Goal: Task Accomplishment & Management: Manage account settings

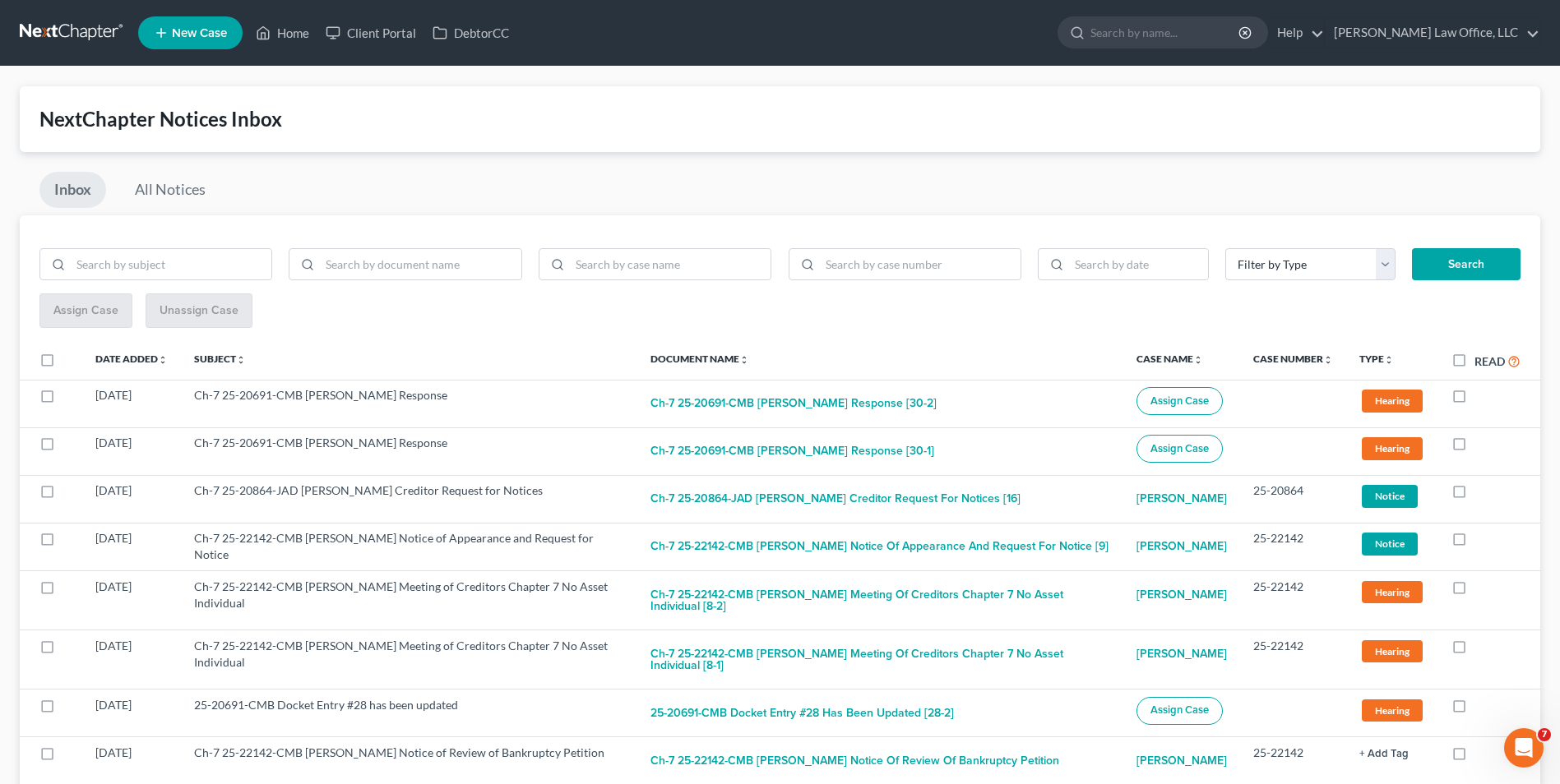
click at [56, 36] on link at bounding box center [71, 33] width 105 height 30
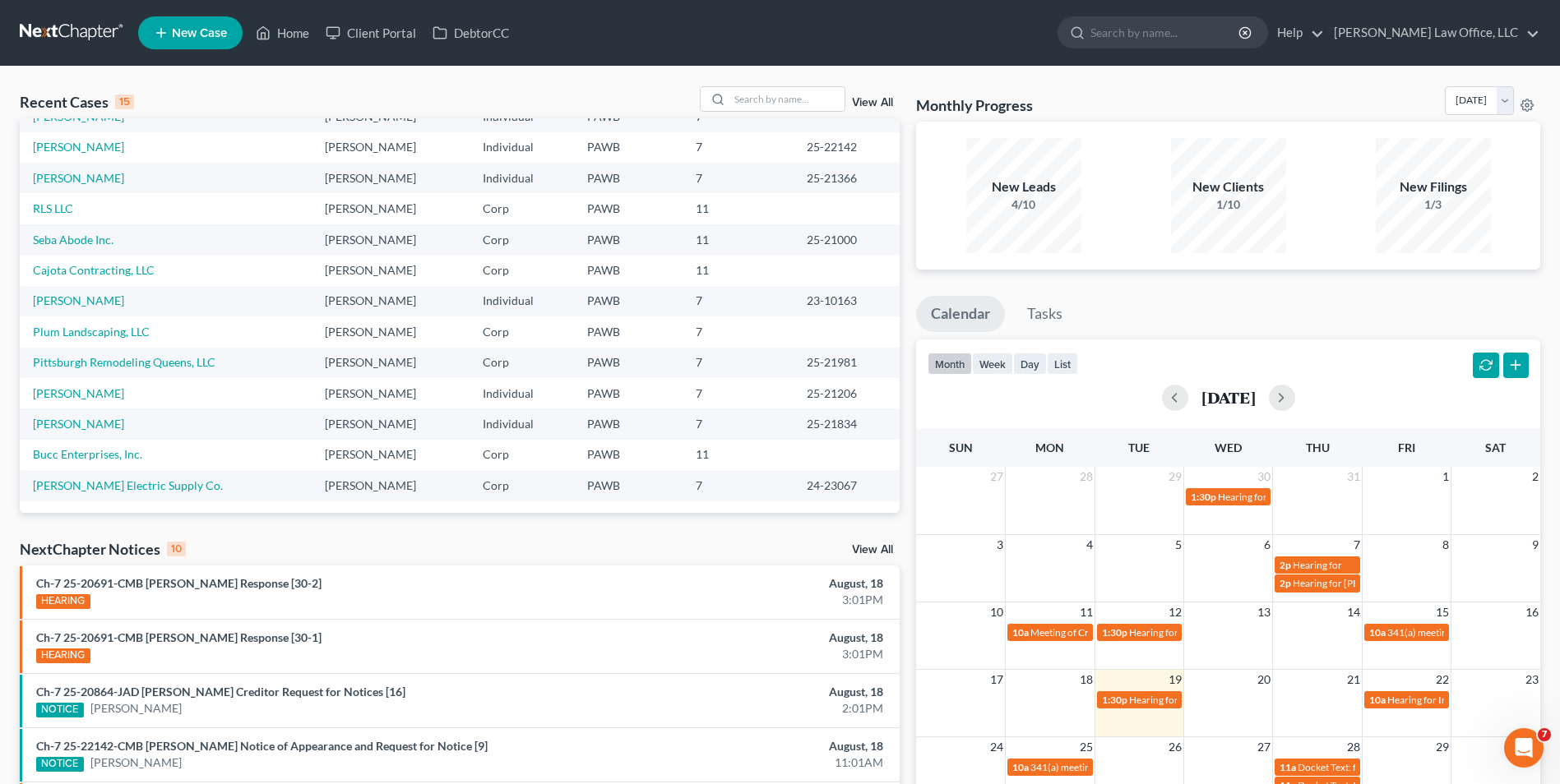
scroll to position [113, 0]
click at [809, 103] on input "search" at bounding box center [786, 99] width 115 height 24
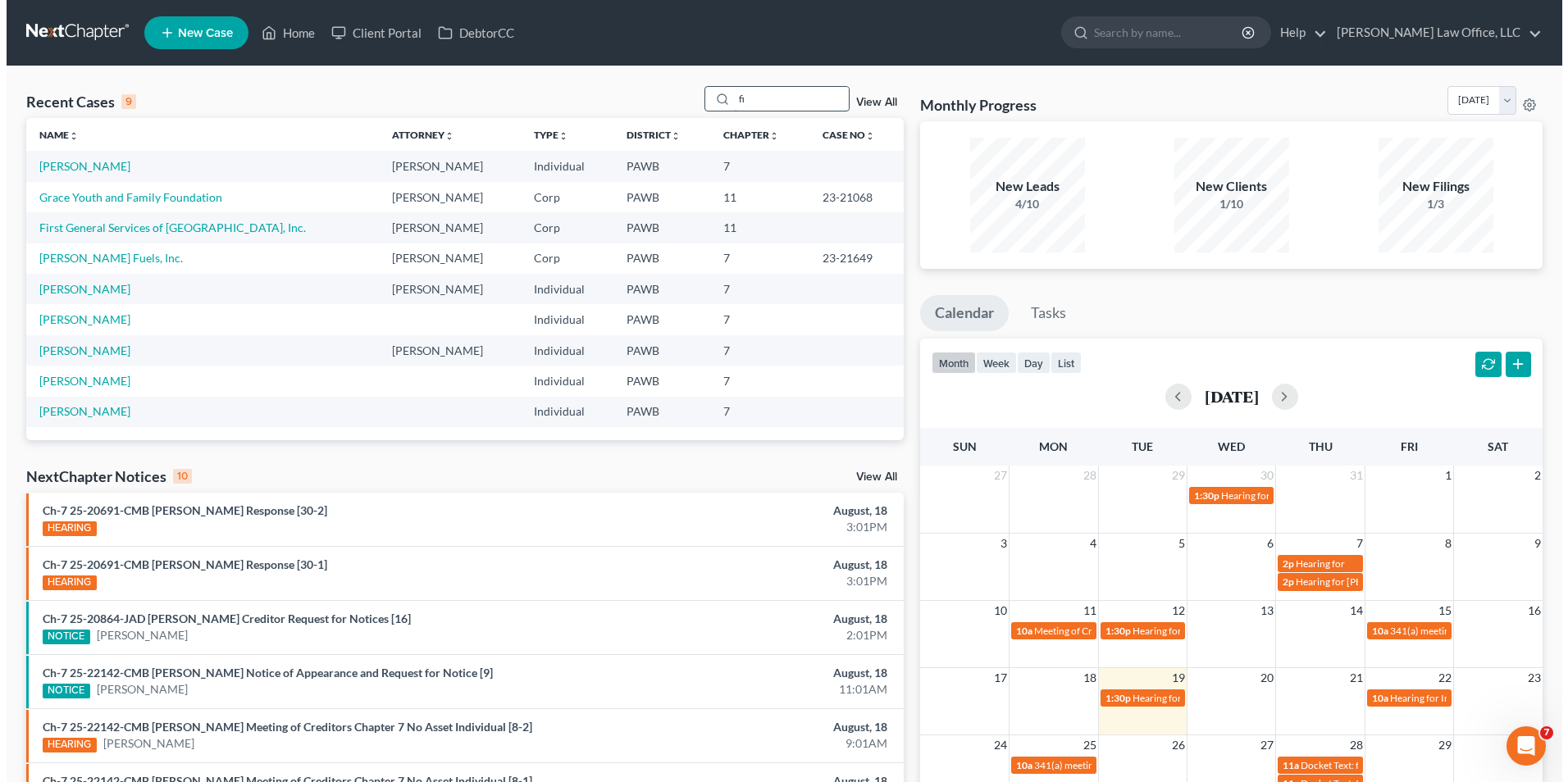
scroll to position [0, 0]
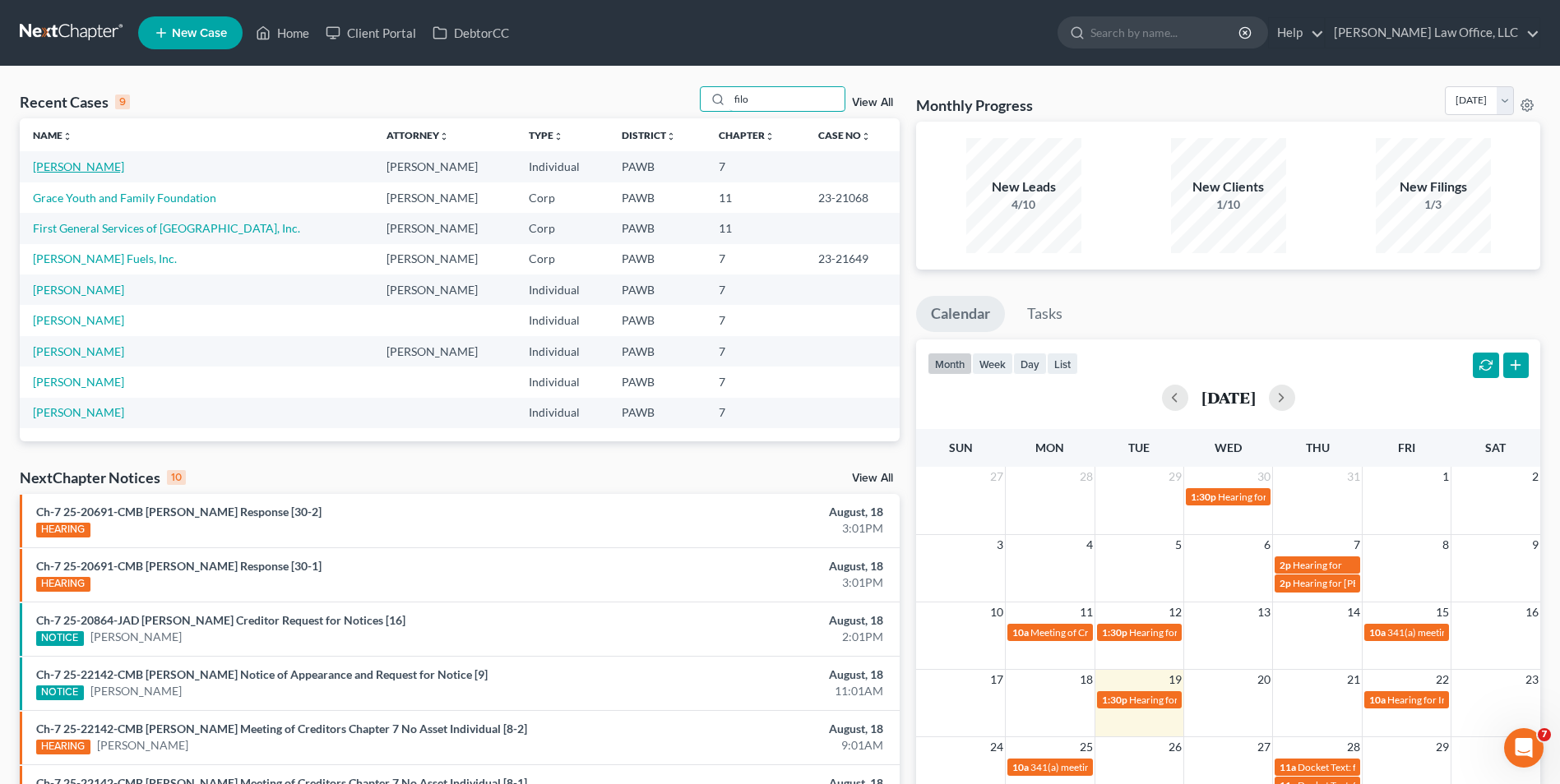
type input "filo"
click at [77, 166] on link "[PERSON_NAME]" at bounding box center [78, 166] width 92 height 14
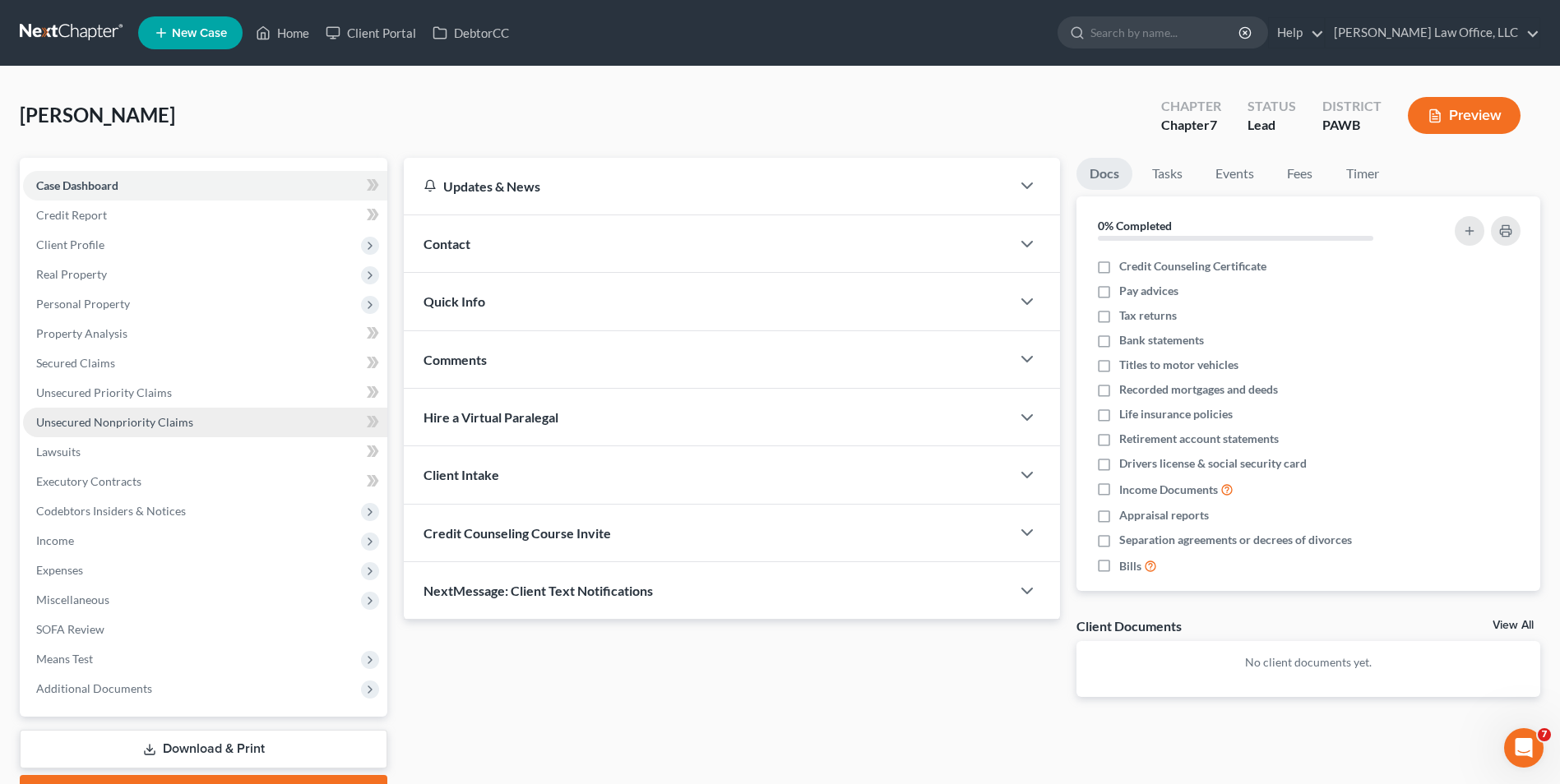
click at [145, 422] on span "Unsecured Nonpriority Claims" at bounding box center [115, 422] width 157 height 14
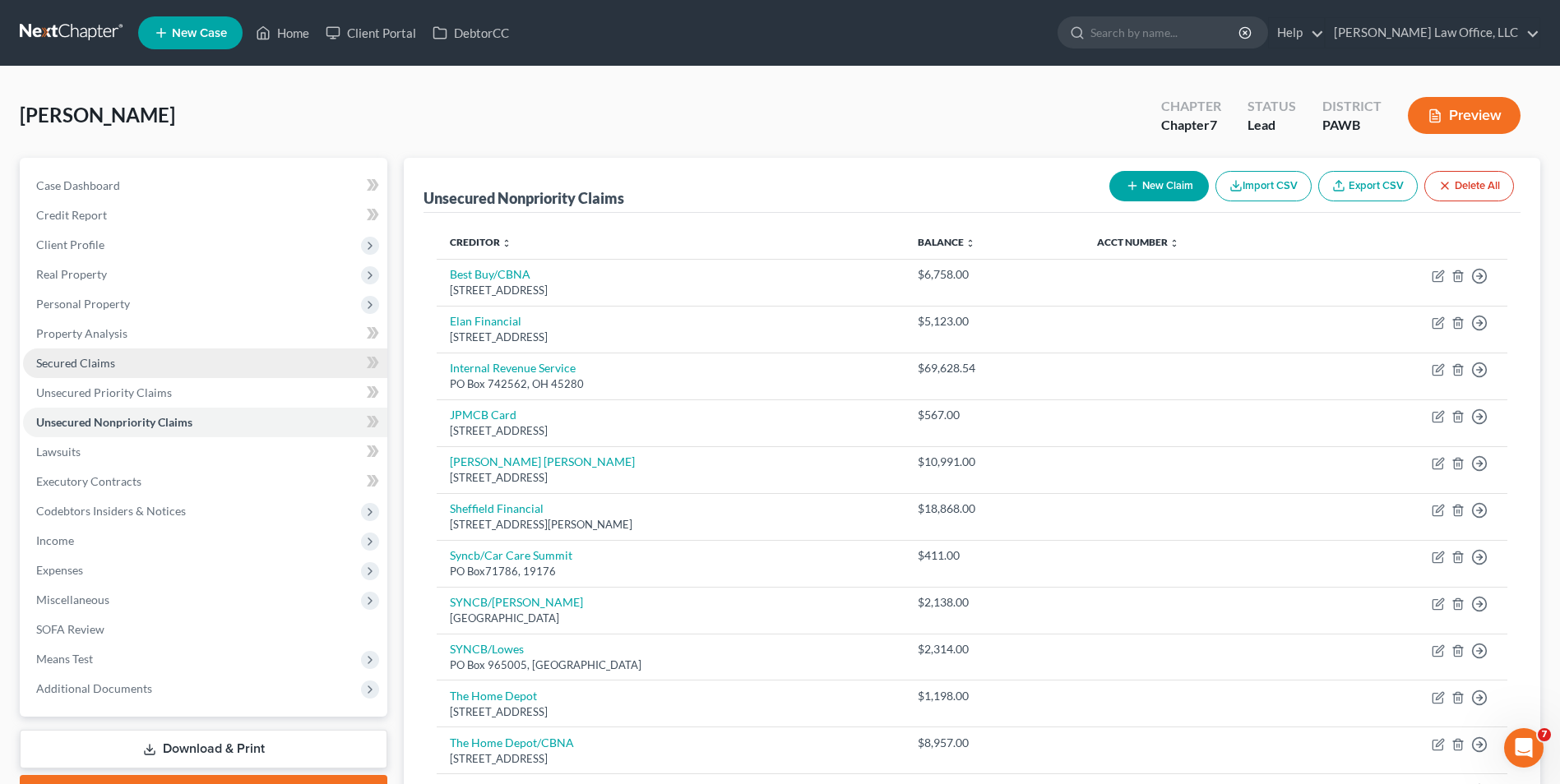
click at [129, 356] on link "Secured Claims" at bounding box center [204, 364] width 364 height 30
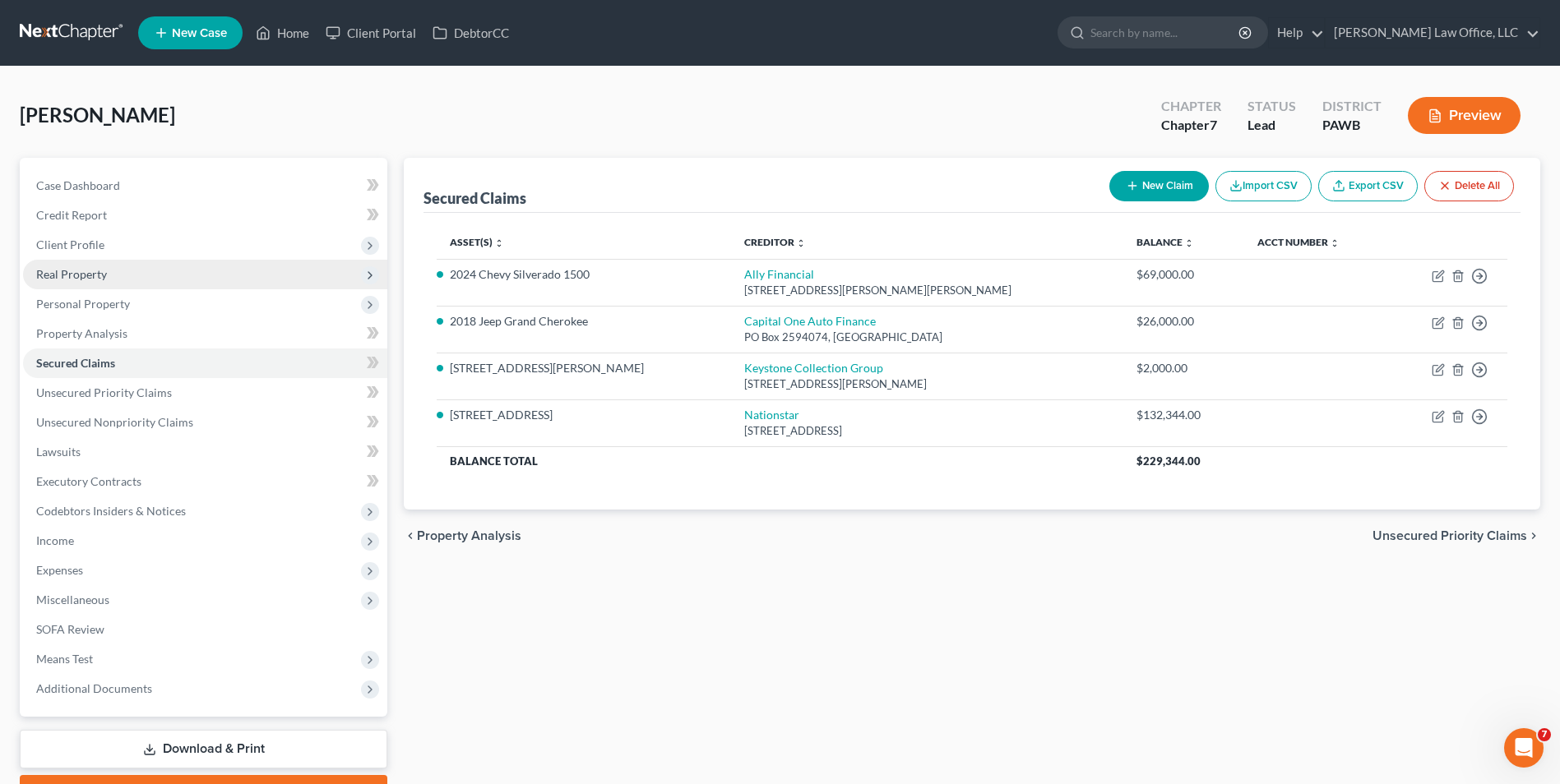
click at [104, 274] on span "Real Property" at bounding box center [71, 274] width 71 height 14
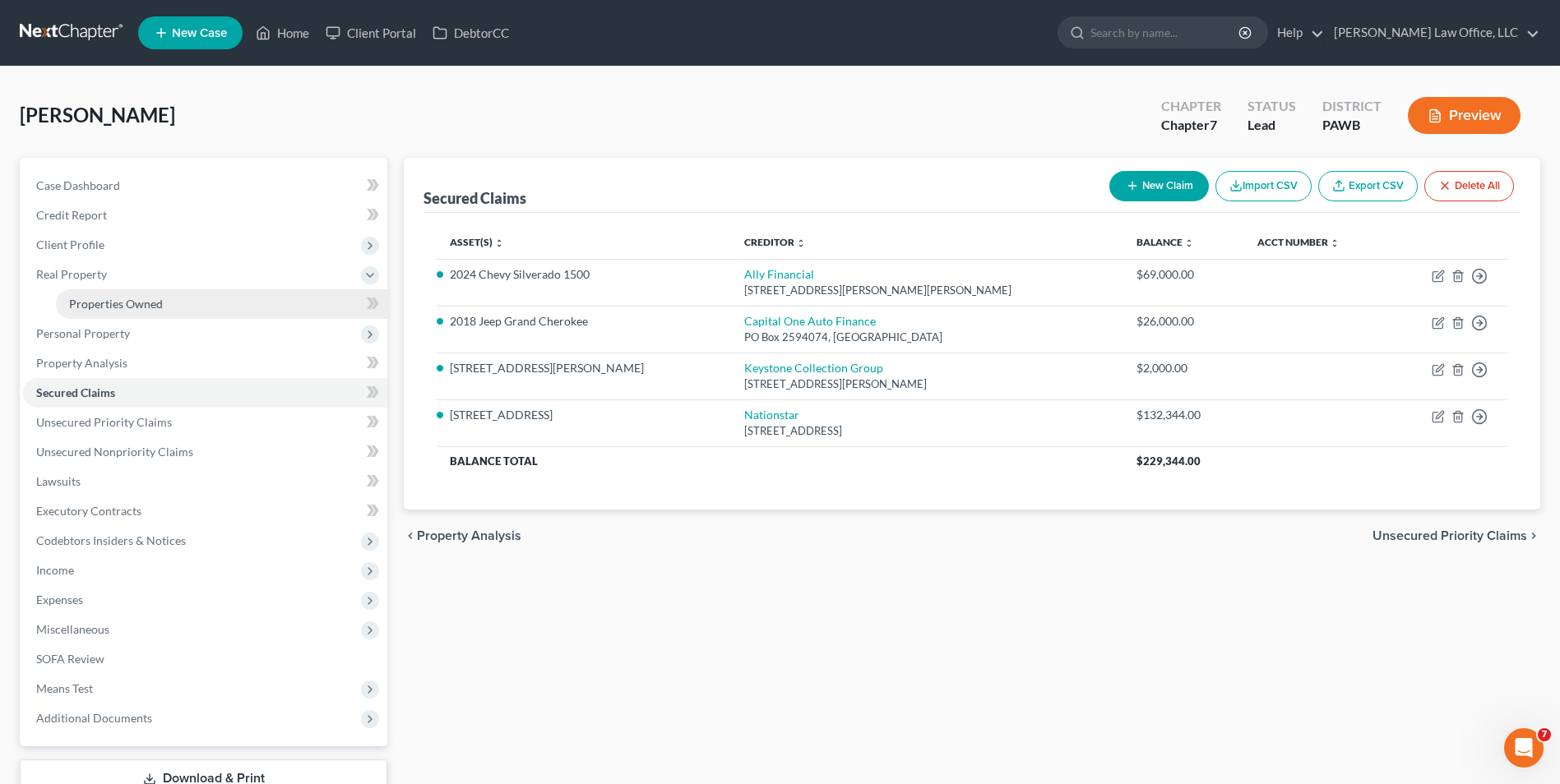
click at [122, 315] on link "Properties Owned" at bounding box center [221, 304] width 331 height 30
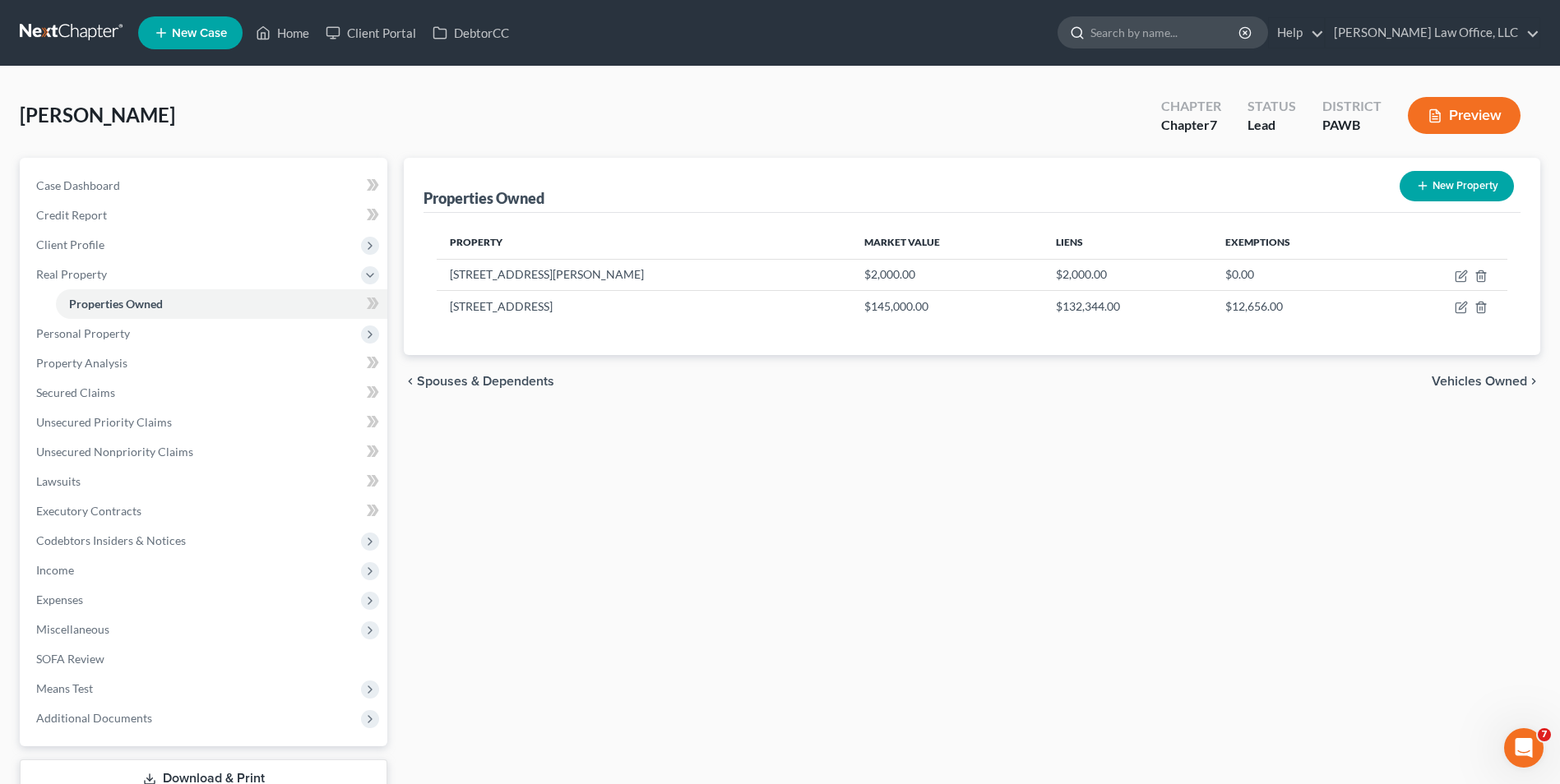
click at [1193, 35] on input "search" at bounding box center [1165, 33] width 151 height 31
type input "kaule"
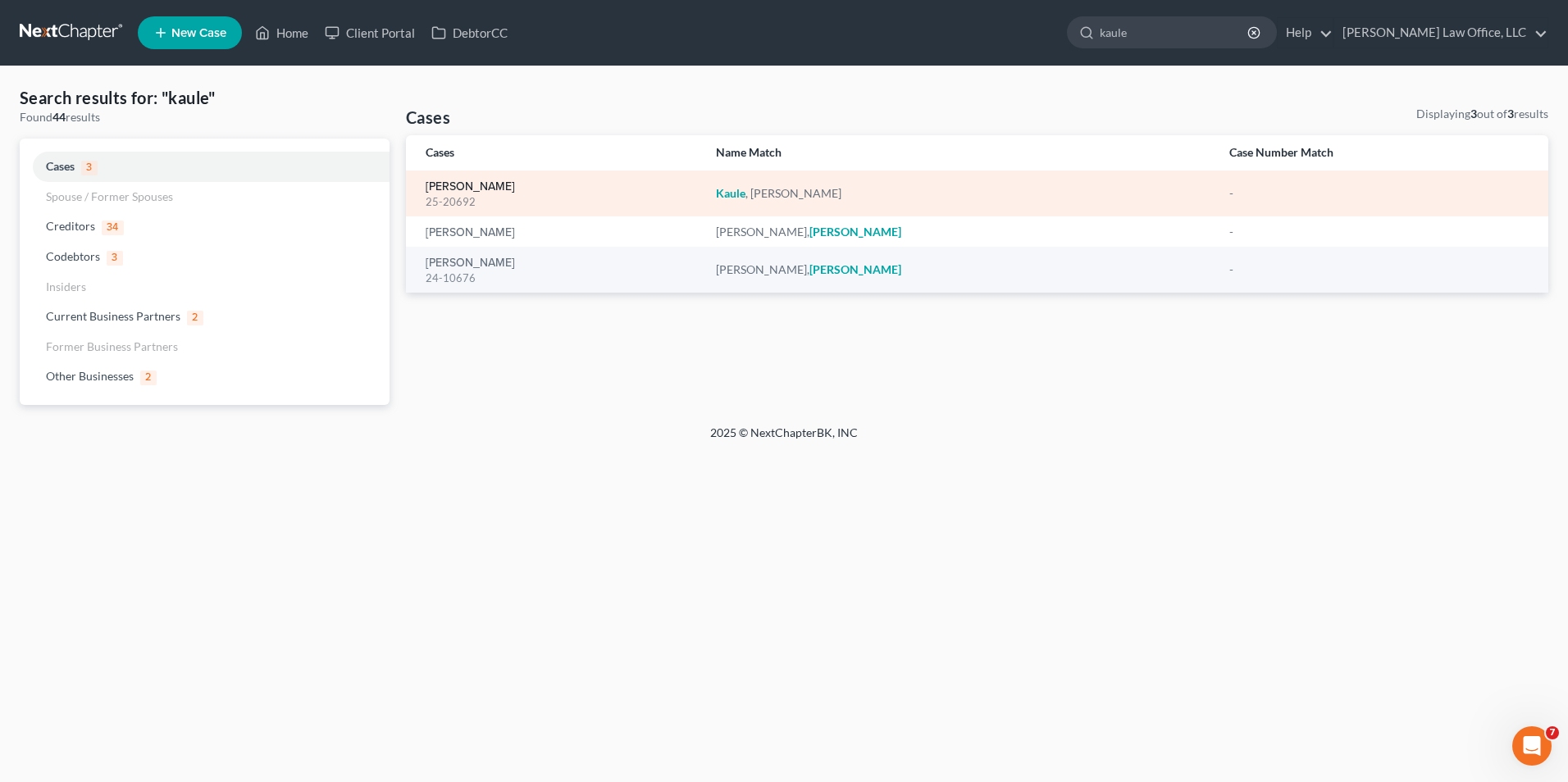
click at [438, 189] on link "[PERSON_NAME]" at bounding box center [470, 186] width 90 height 11
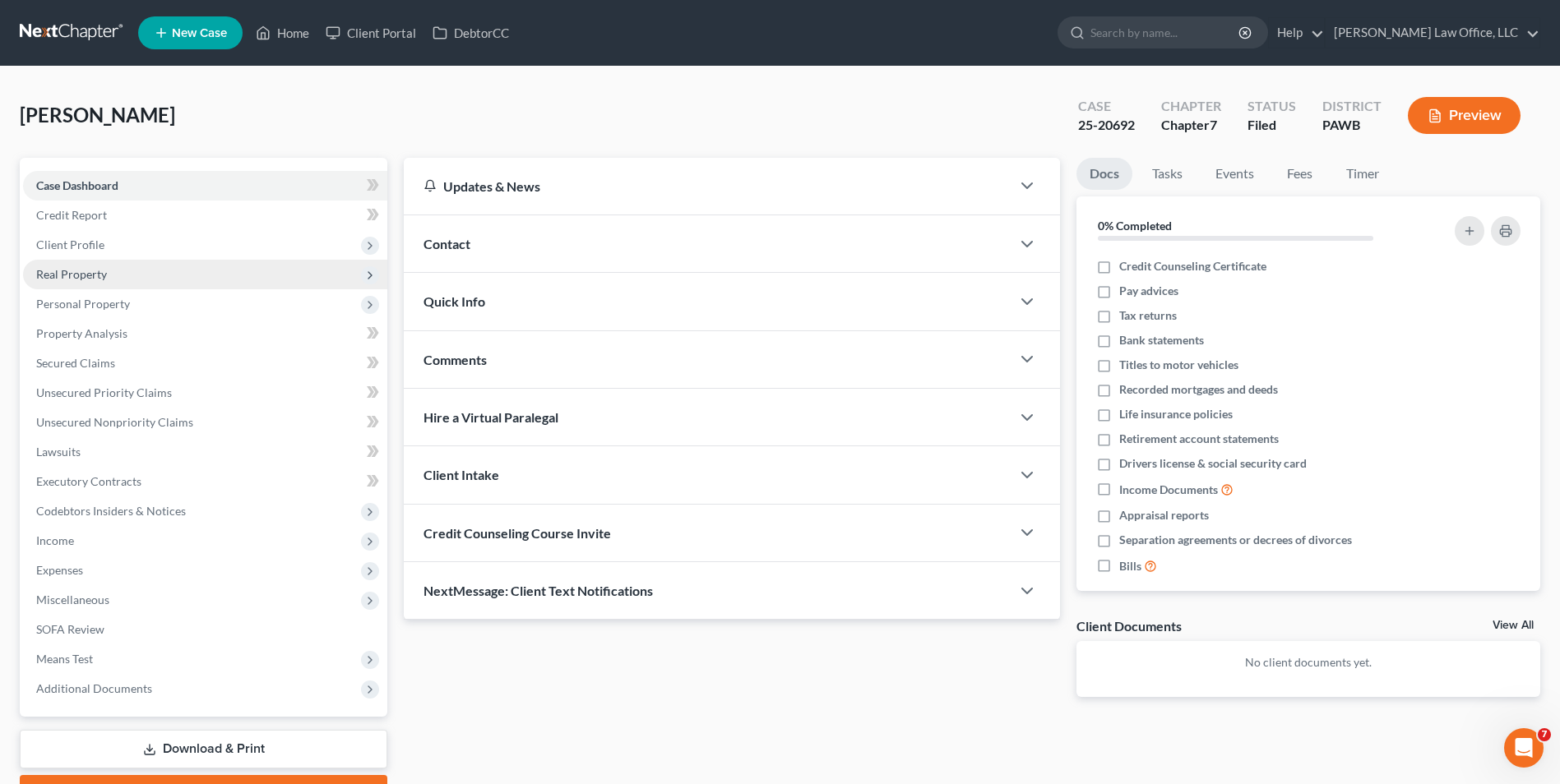
click at [157, 276] on span "Real Property" at bounding box center [204, 275] width 364 height 30
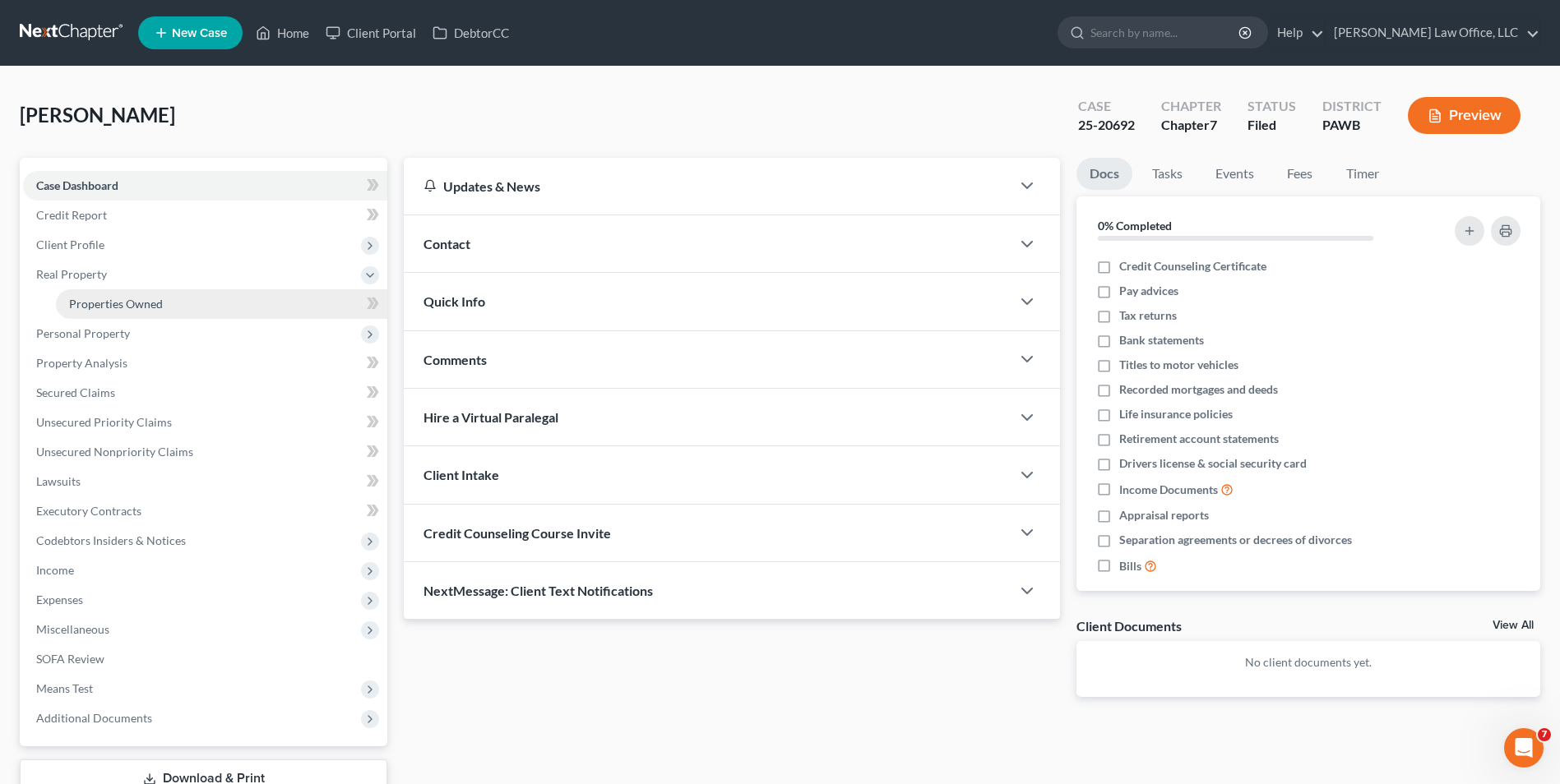
click at [153, 301] on span "Properties Owned" at bounding box center [115, 304] width 93 height 14
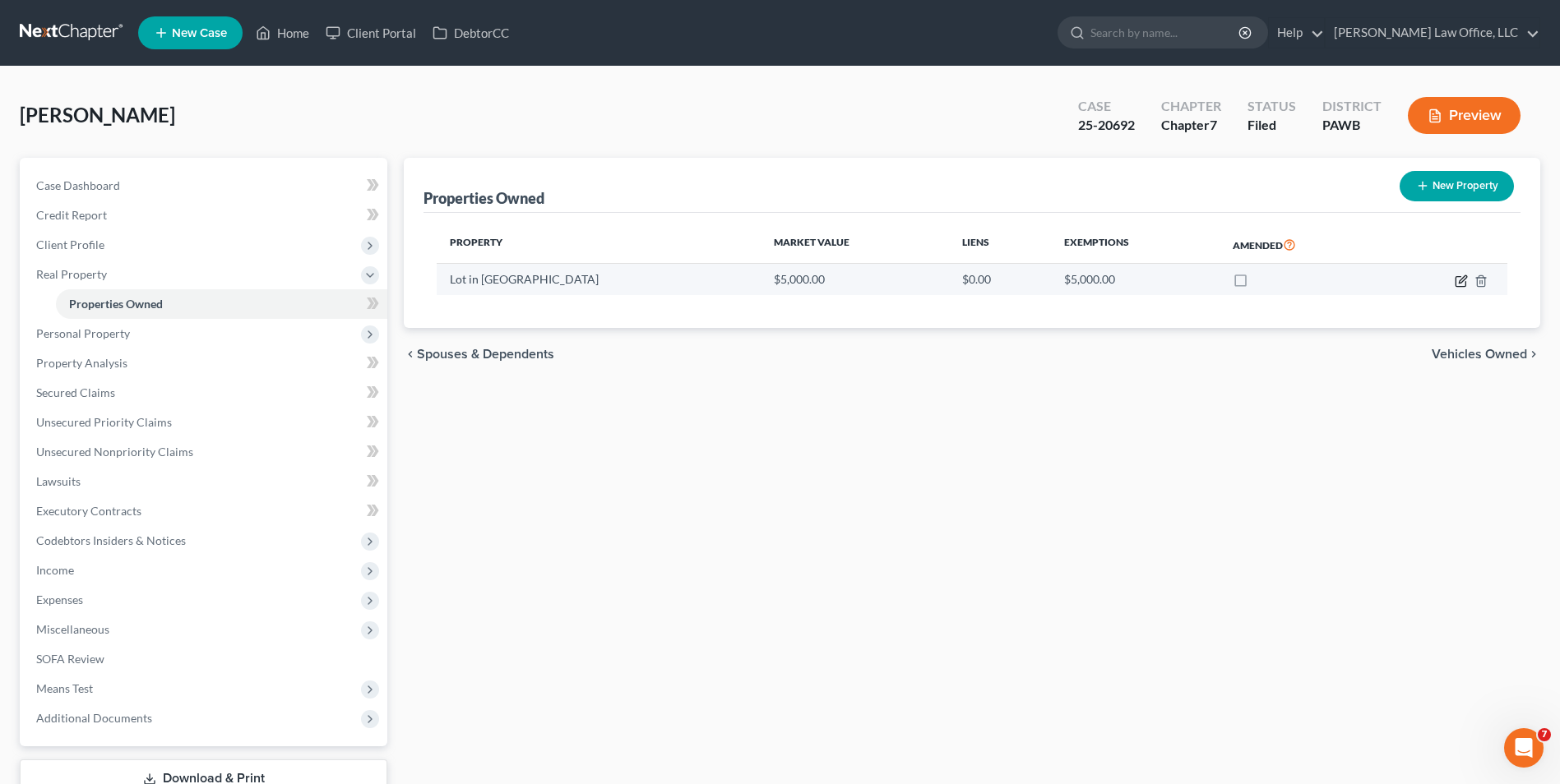
click at [1460, 279] on icon "button" at bounding box center [1460, 281] width 13 height 13
select select "39"
select select "0"
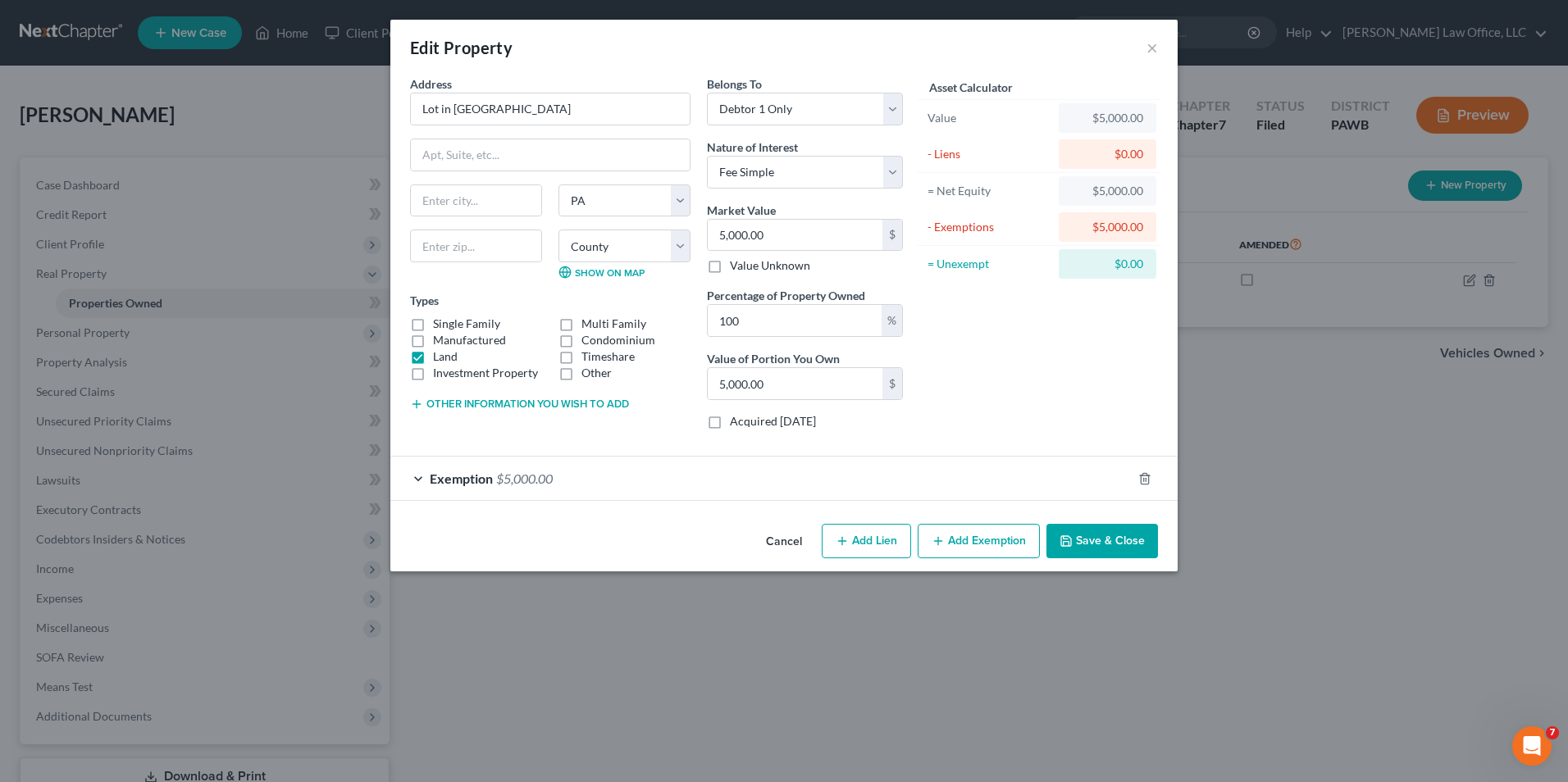
click at [432, 485] on span "Exemption" at bounding box center [461, 478] width 63 height 16
